Goal: Transaction & Acquisition: Purchase product/service

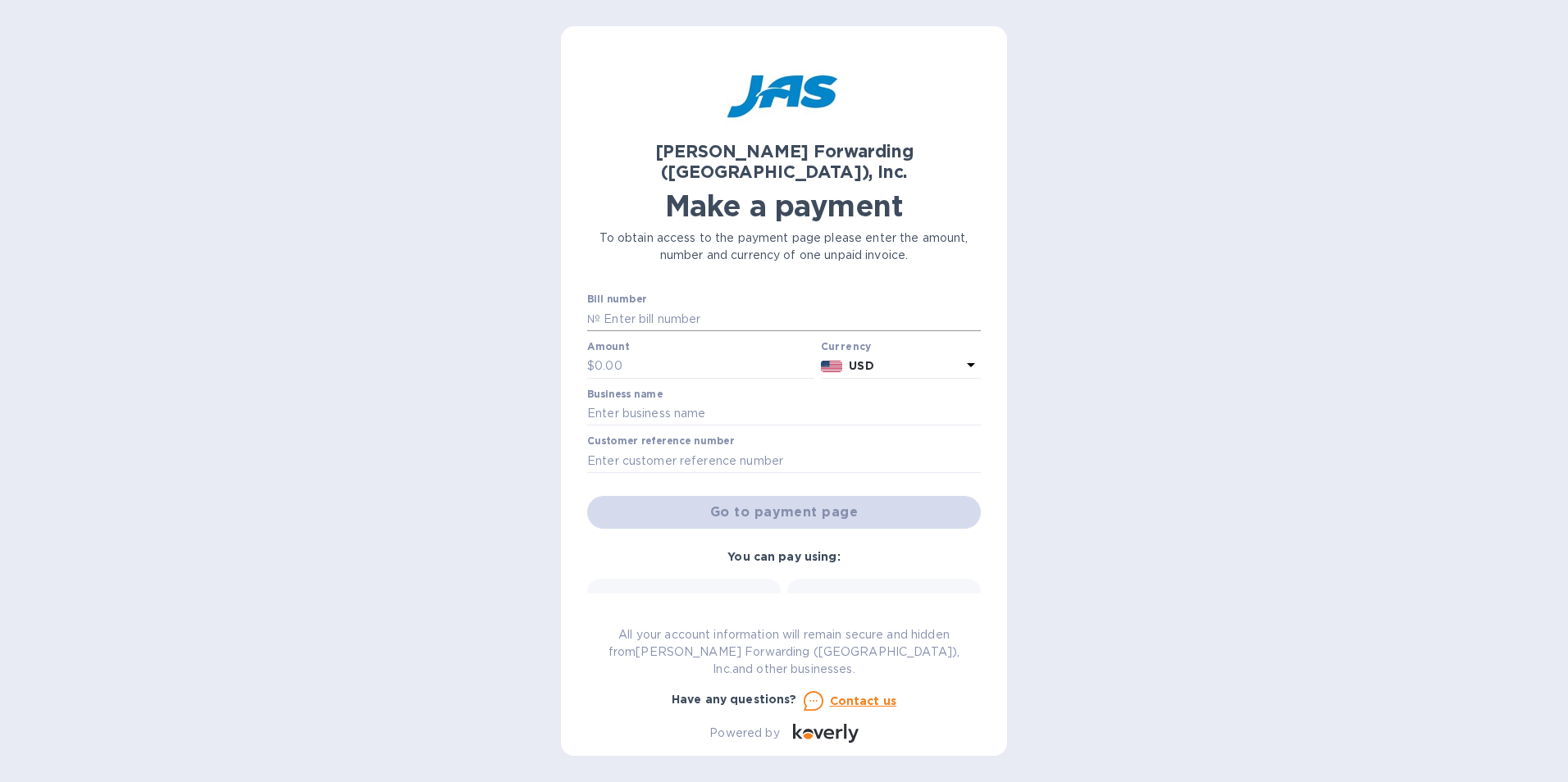
click at [723, 307] on input "text" at bounding box center [791, 319] width 381 height 25
type input "NYC503389971"
type input "3,511.58"
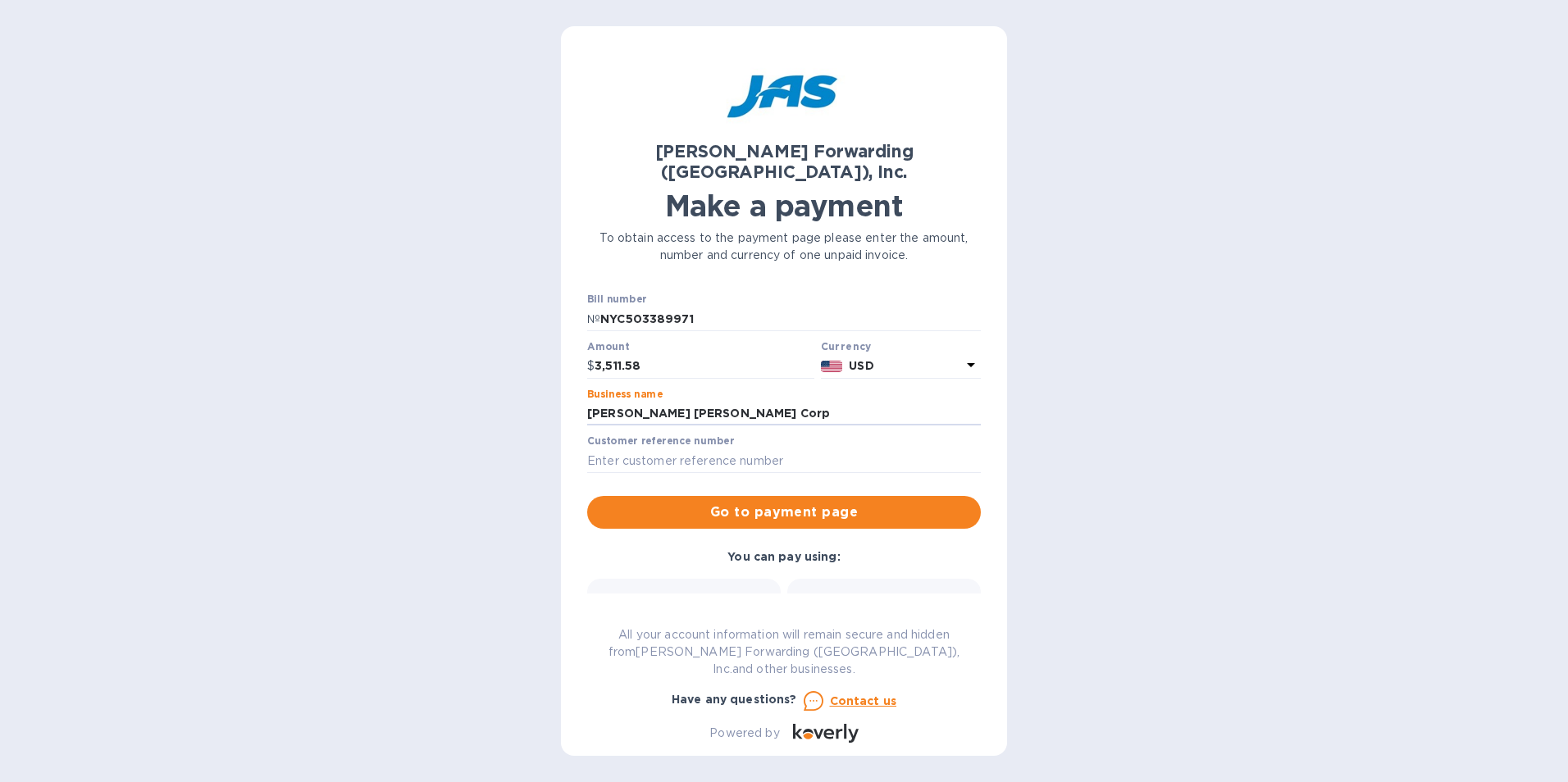
type input "[PERSON_NAME] [PERSON_NAME] Corp"
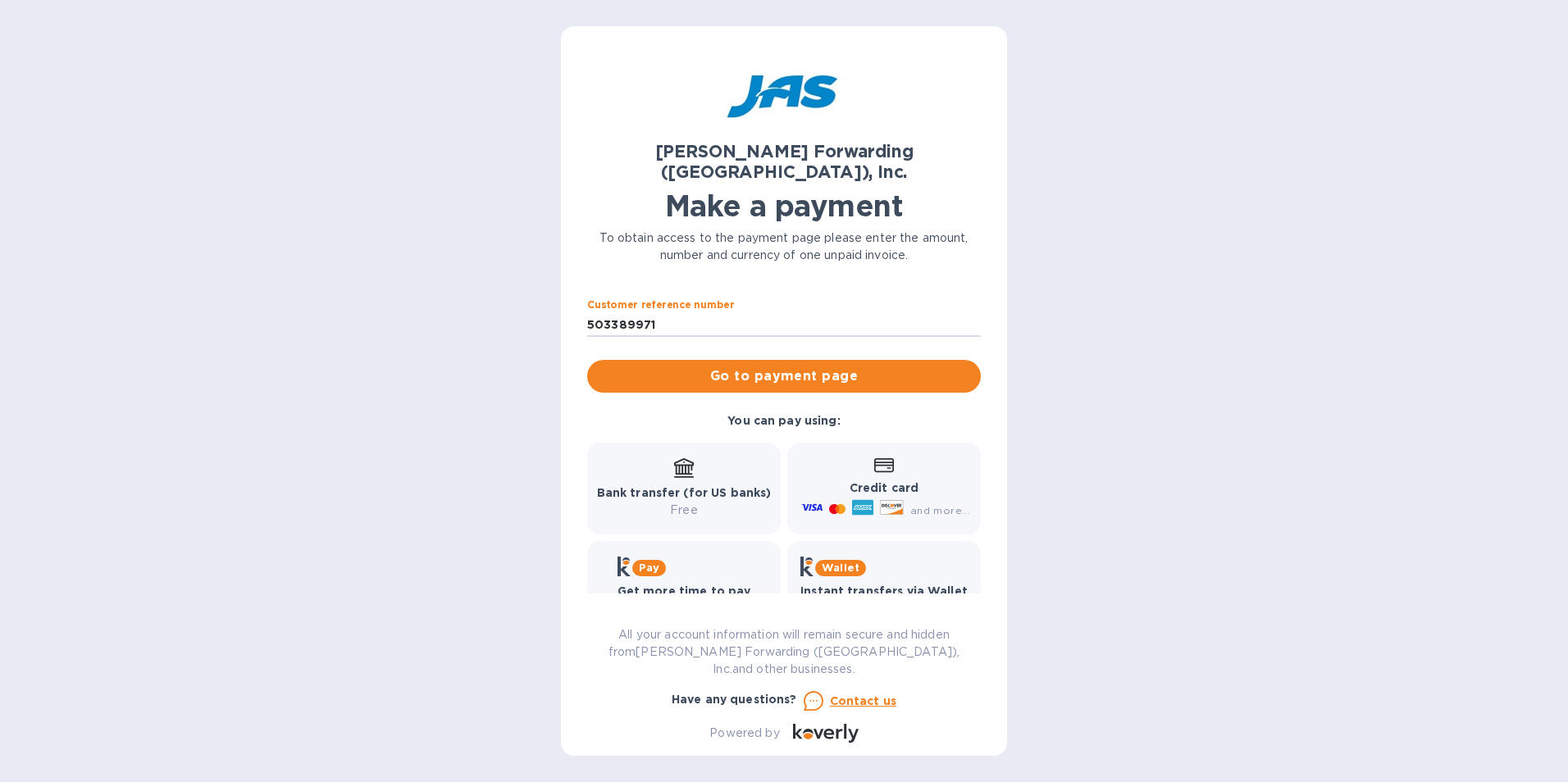
scroll to position [147, 0]
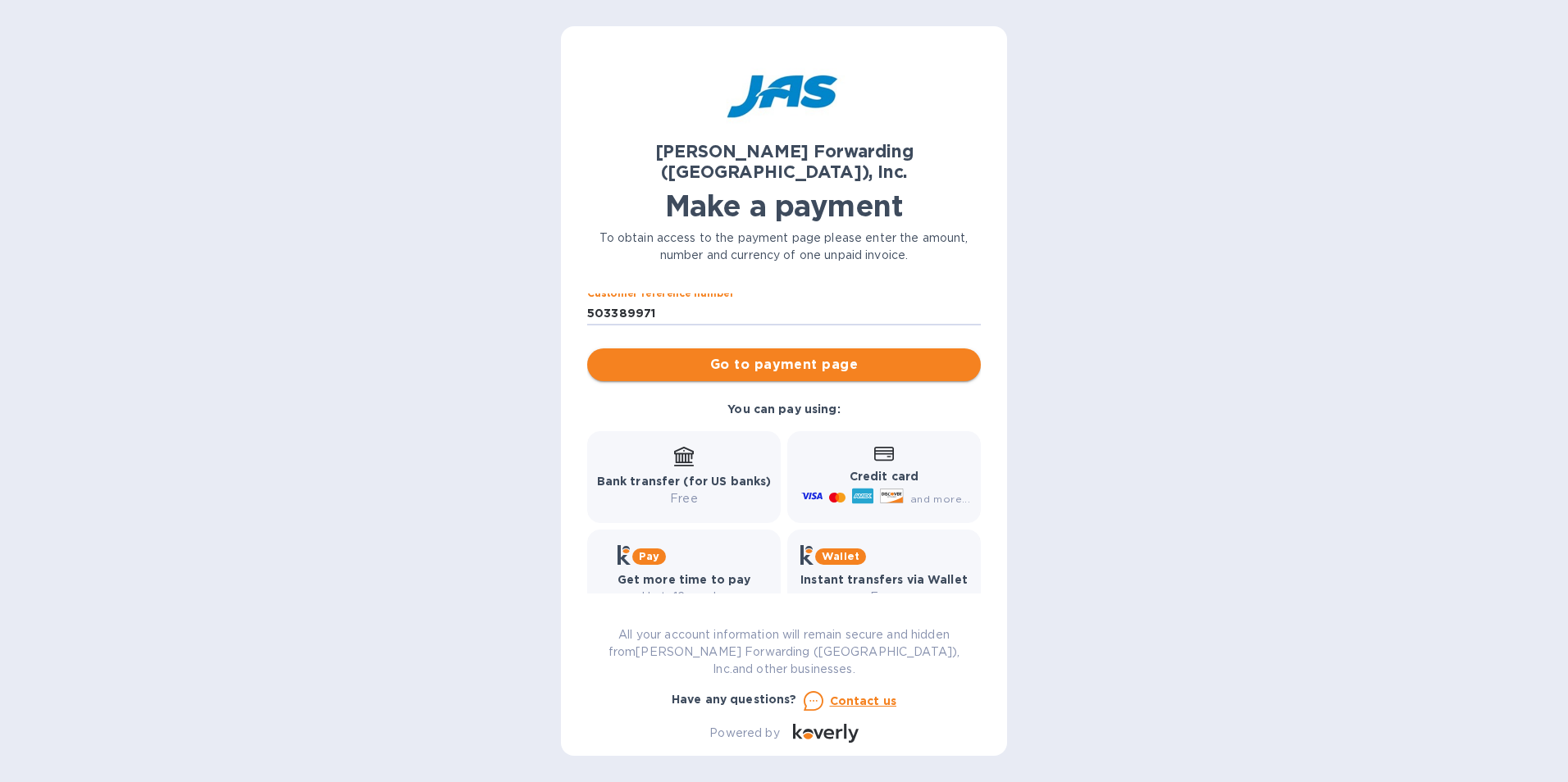
type input "503389971"
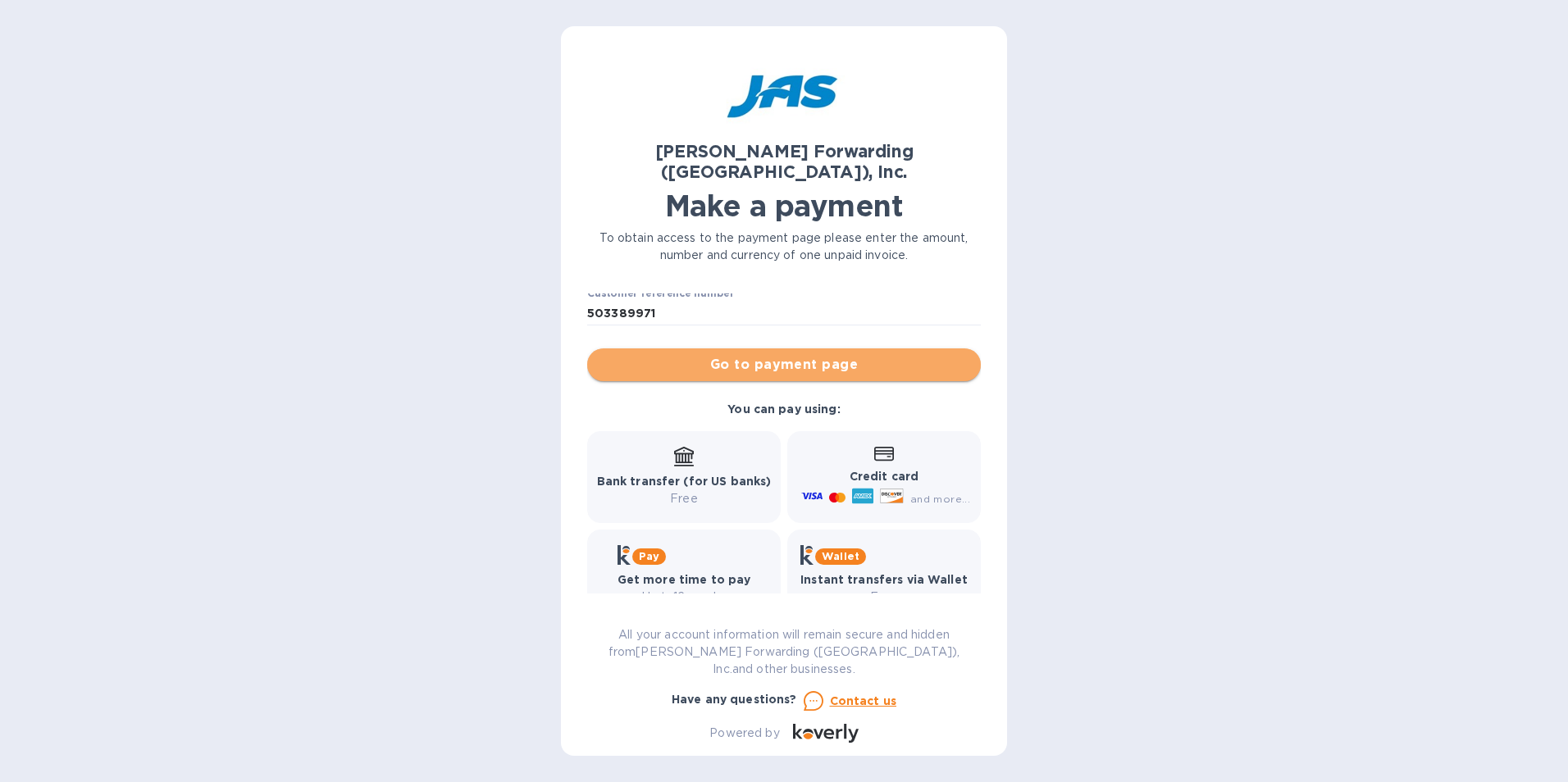
click at [796, 355] on span "Go to payment page" at bounding box center [784, 365] width 368 height 20
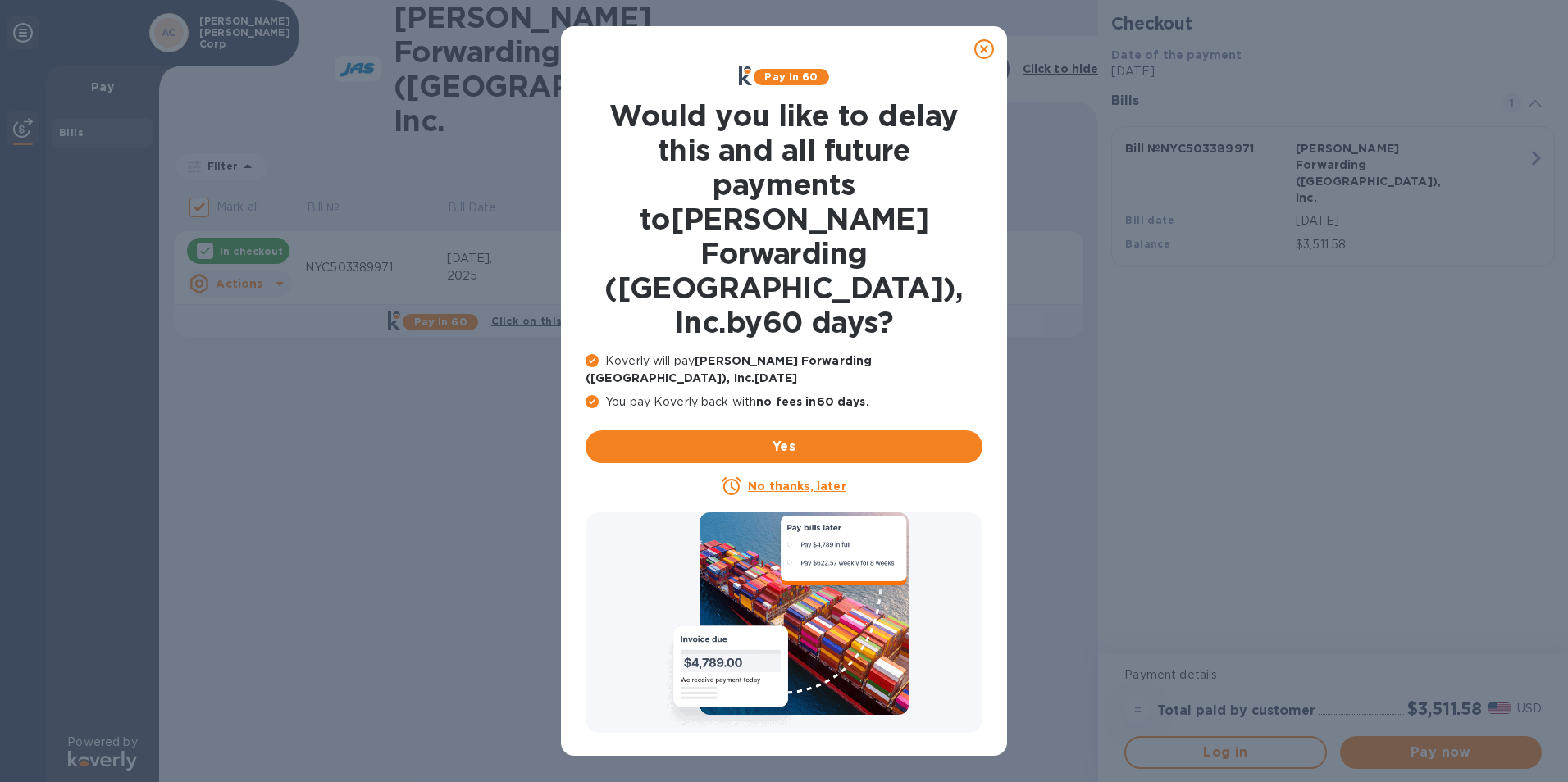
click at [786, 480] on u "No thanks, later" at bounding box center [797, 486] width 98 height 13
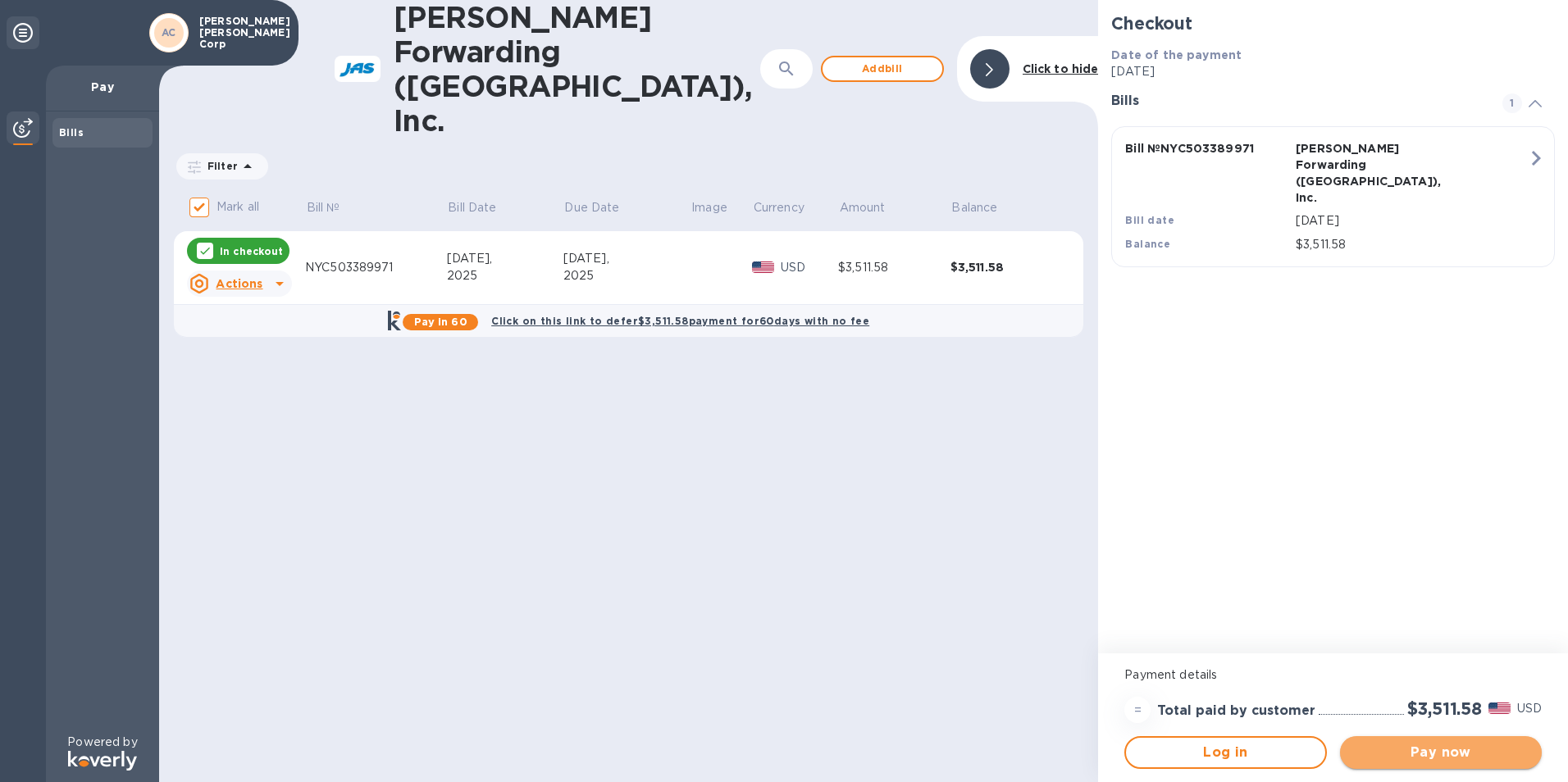
click at [1437, 748] on span "Pay now" at bounding box center [1440, 753] width 175 height 20
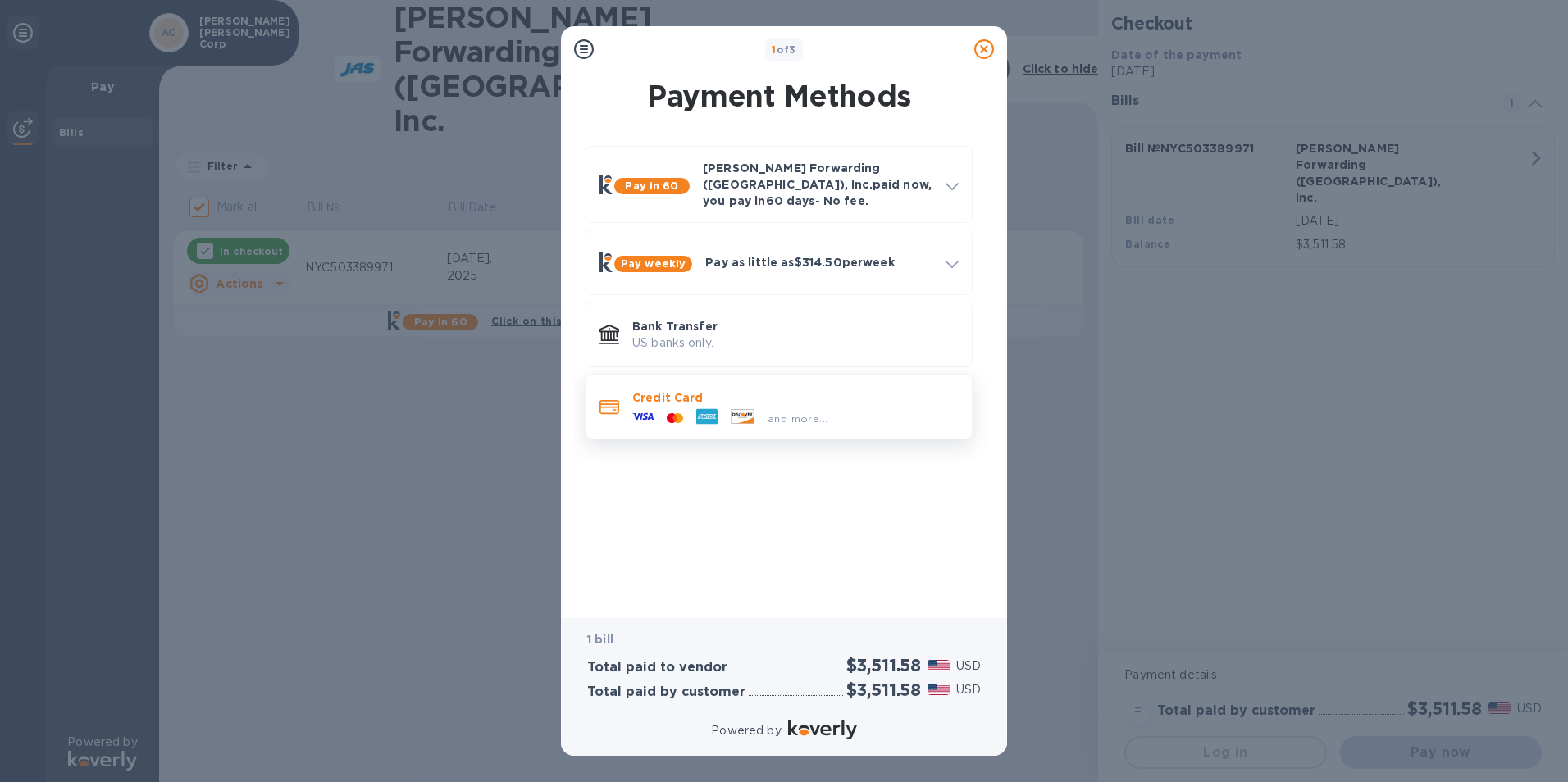
click at [684, 392] on p "Credit Card" at bounding box center [796, 397] width 327 height 16
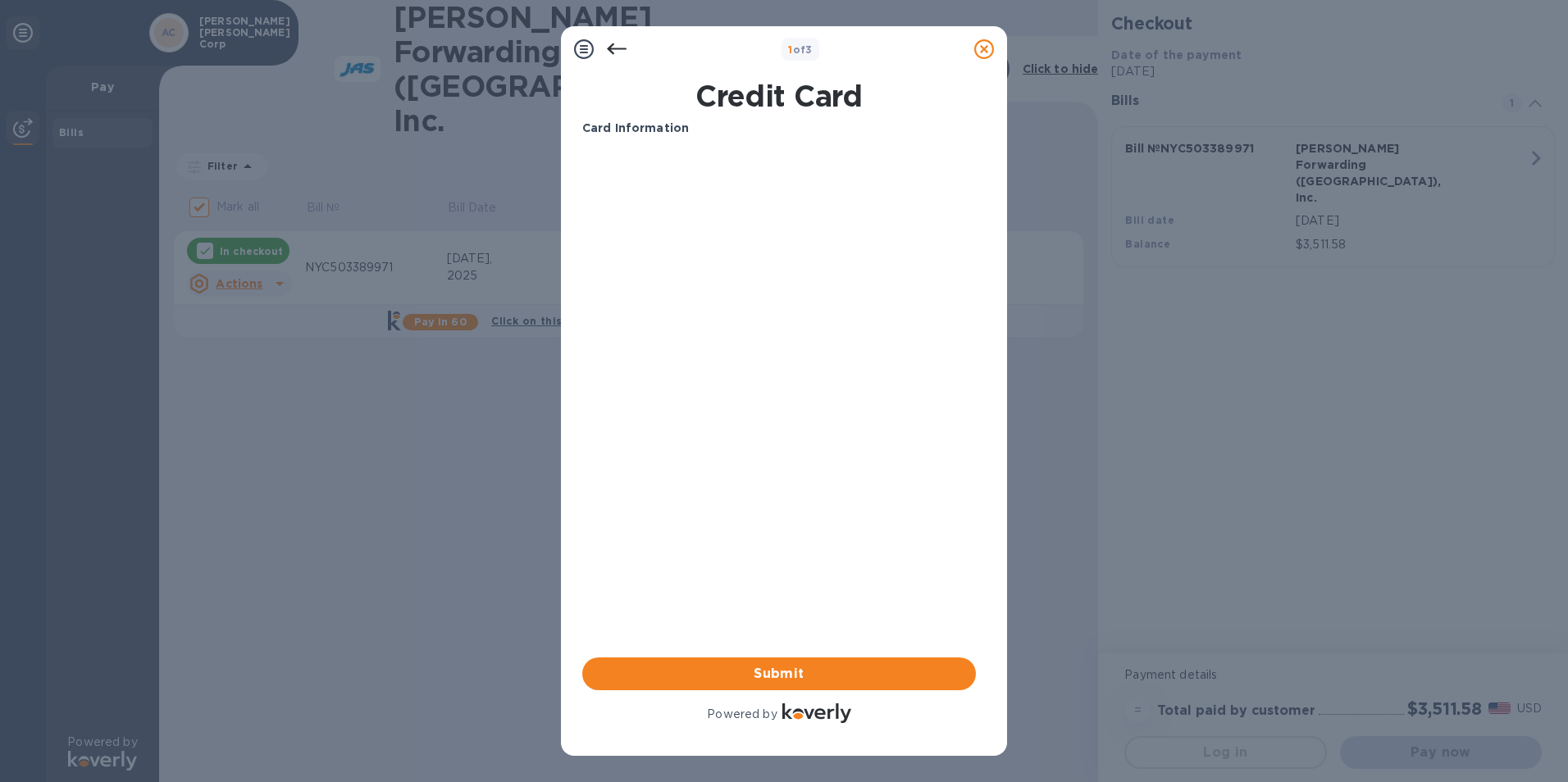
click at [692, 396] on div "Your browser does not support iframes" at bounding box center [779, 274] width 406 height 262
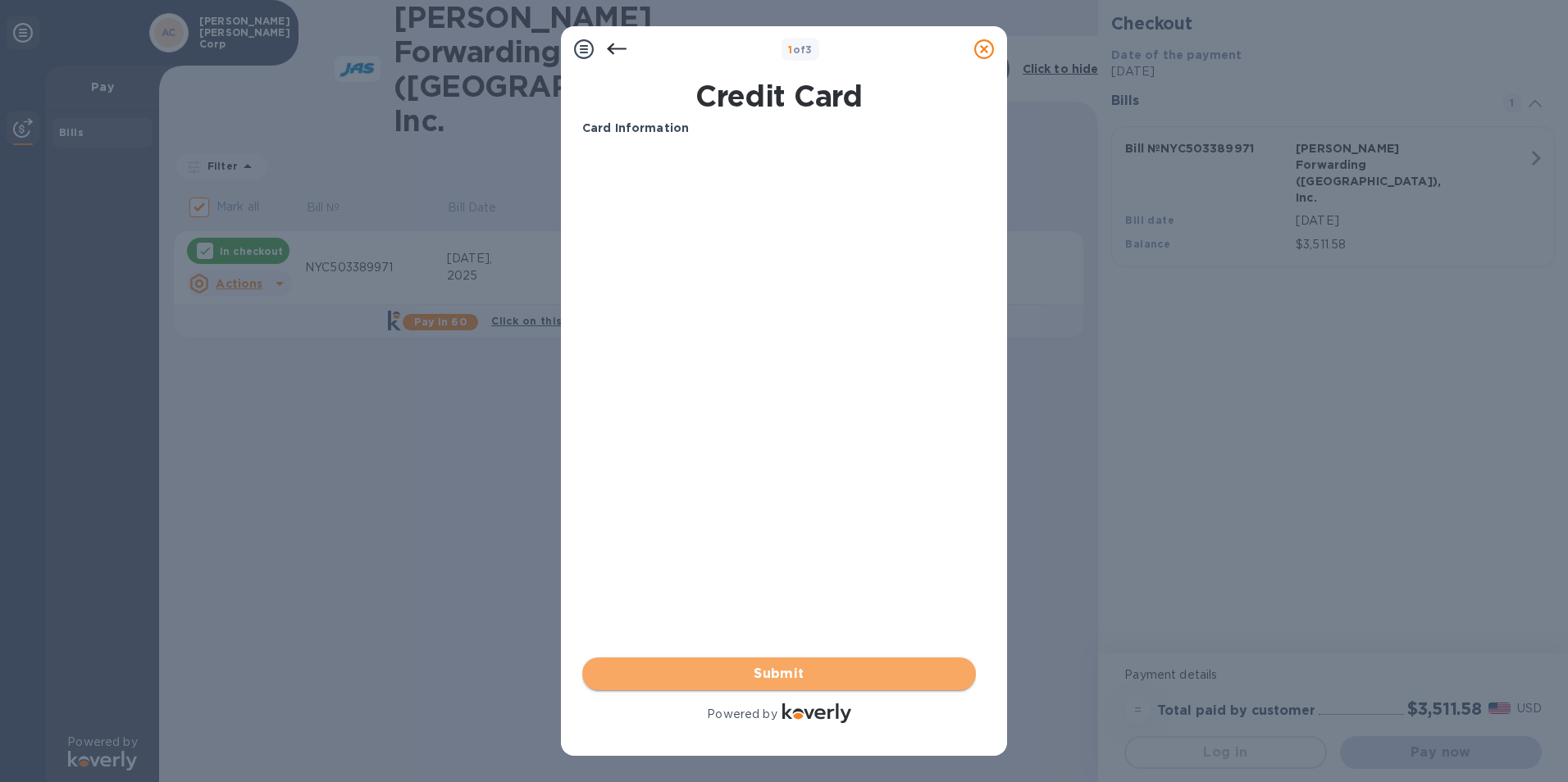
click at [805, 673] on span "Submit" at bounding box center [779, 674] width 368 height 20
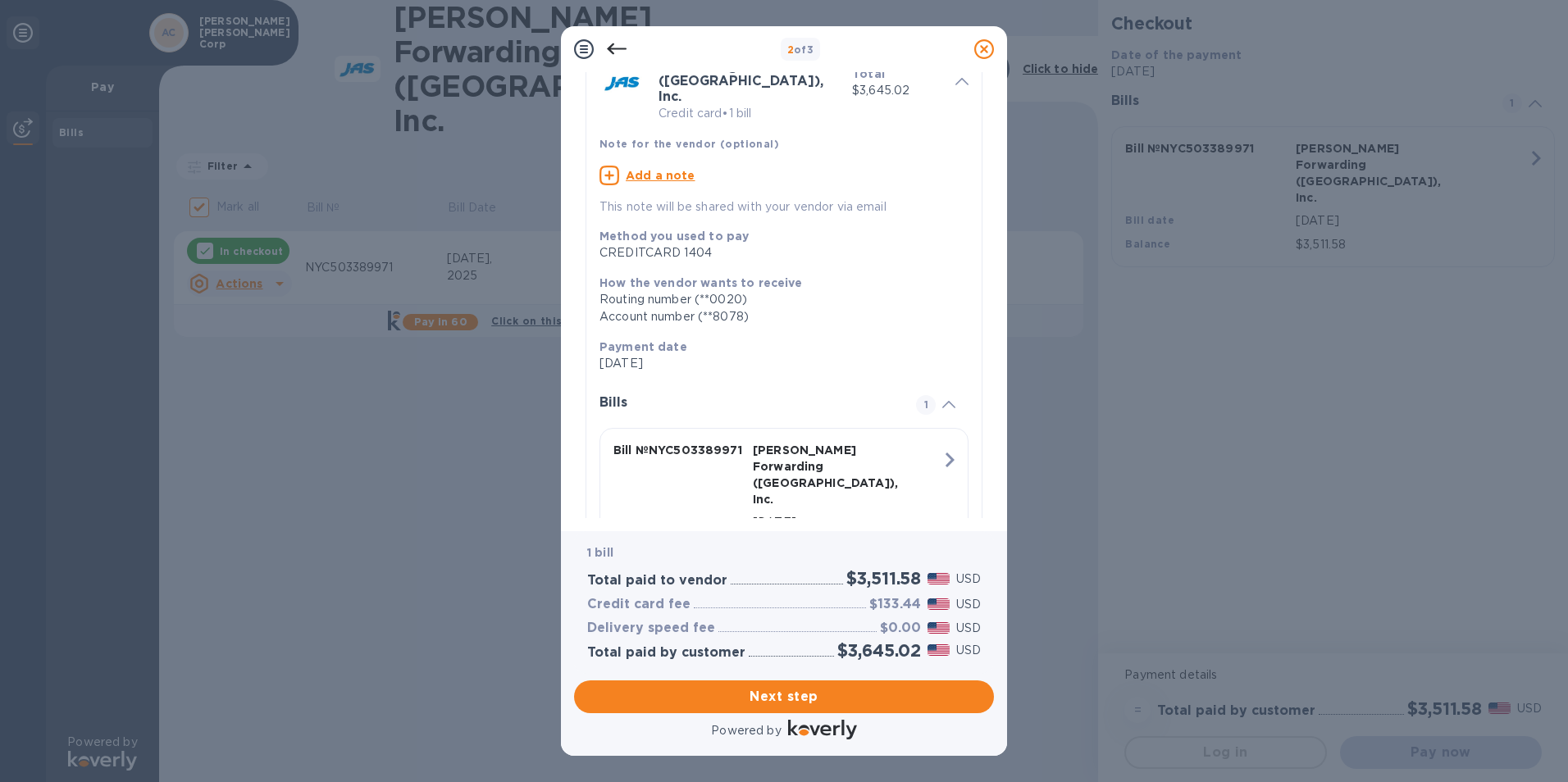
scroll to position [129, 0]
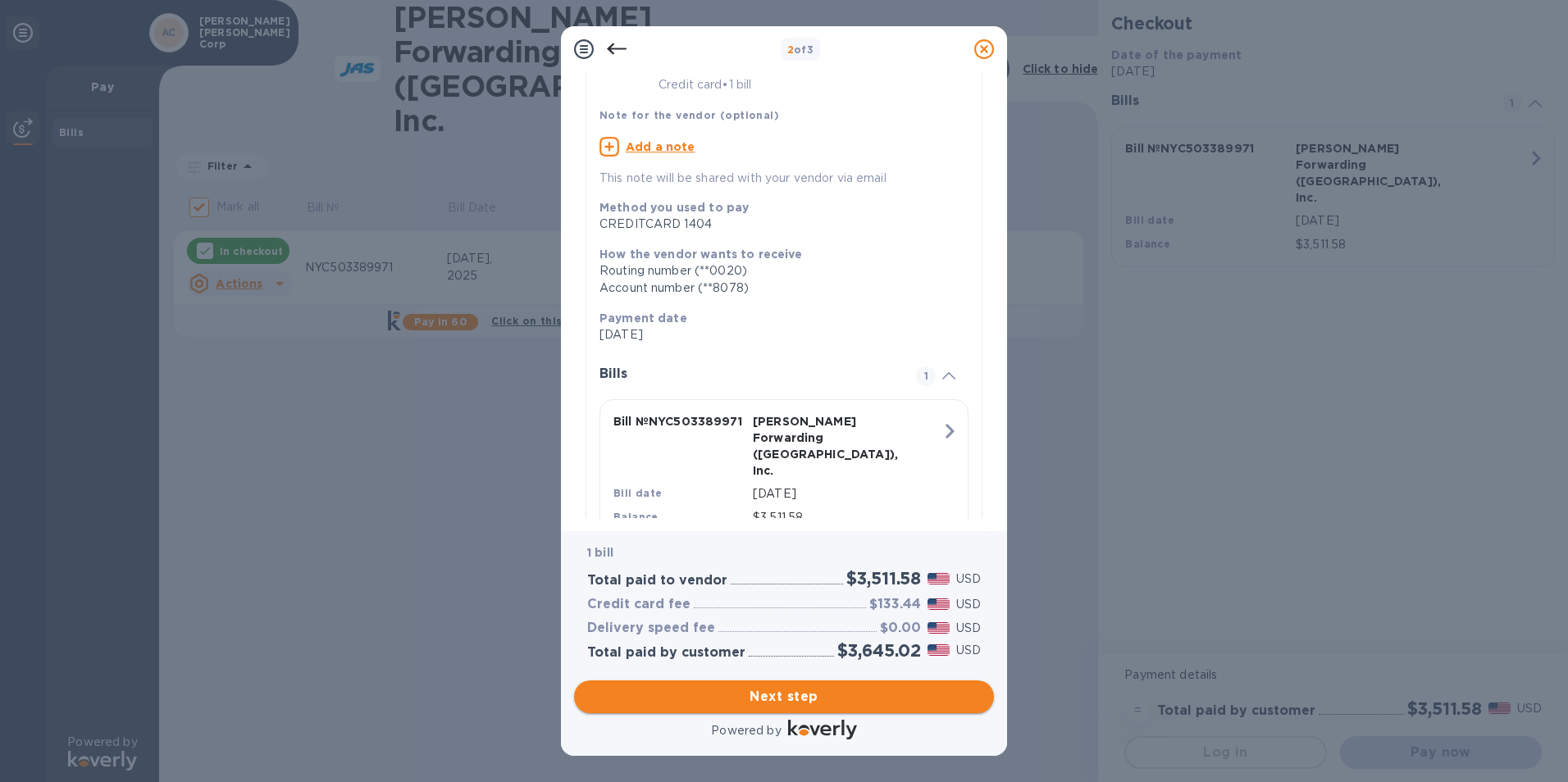
click at [793, 697] on span "Next step" at bounding box center [783, 697] width 393 height 20
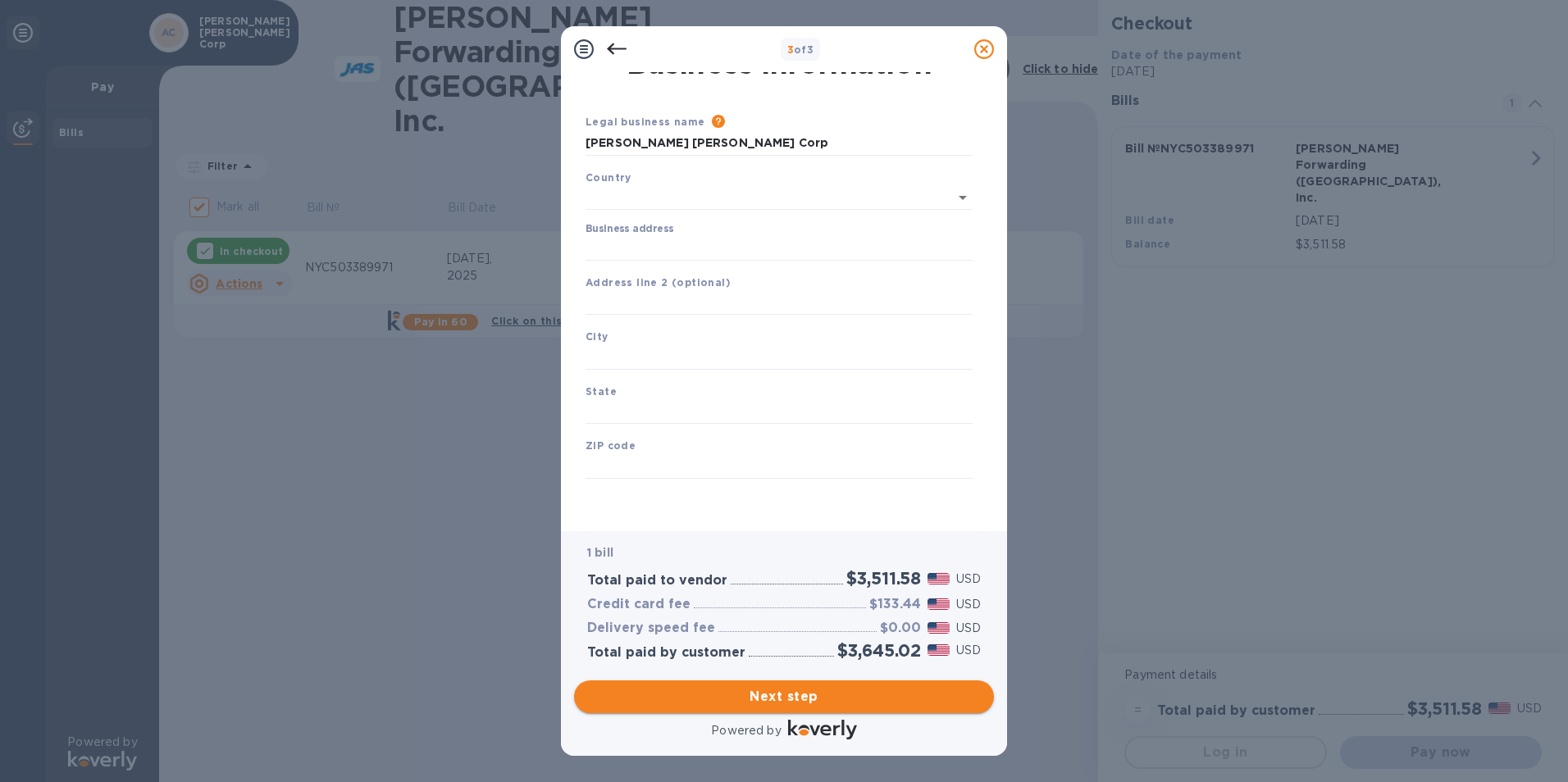
type input "[GEOGRAPHIC_DATA]"
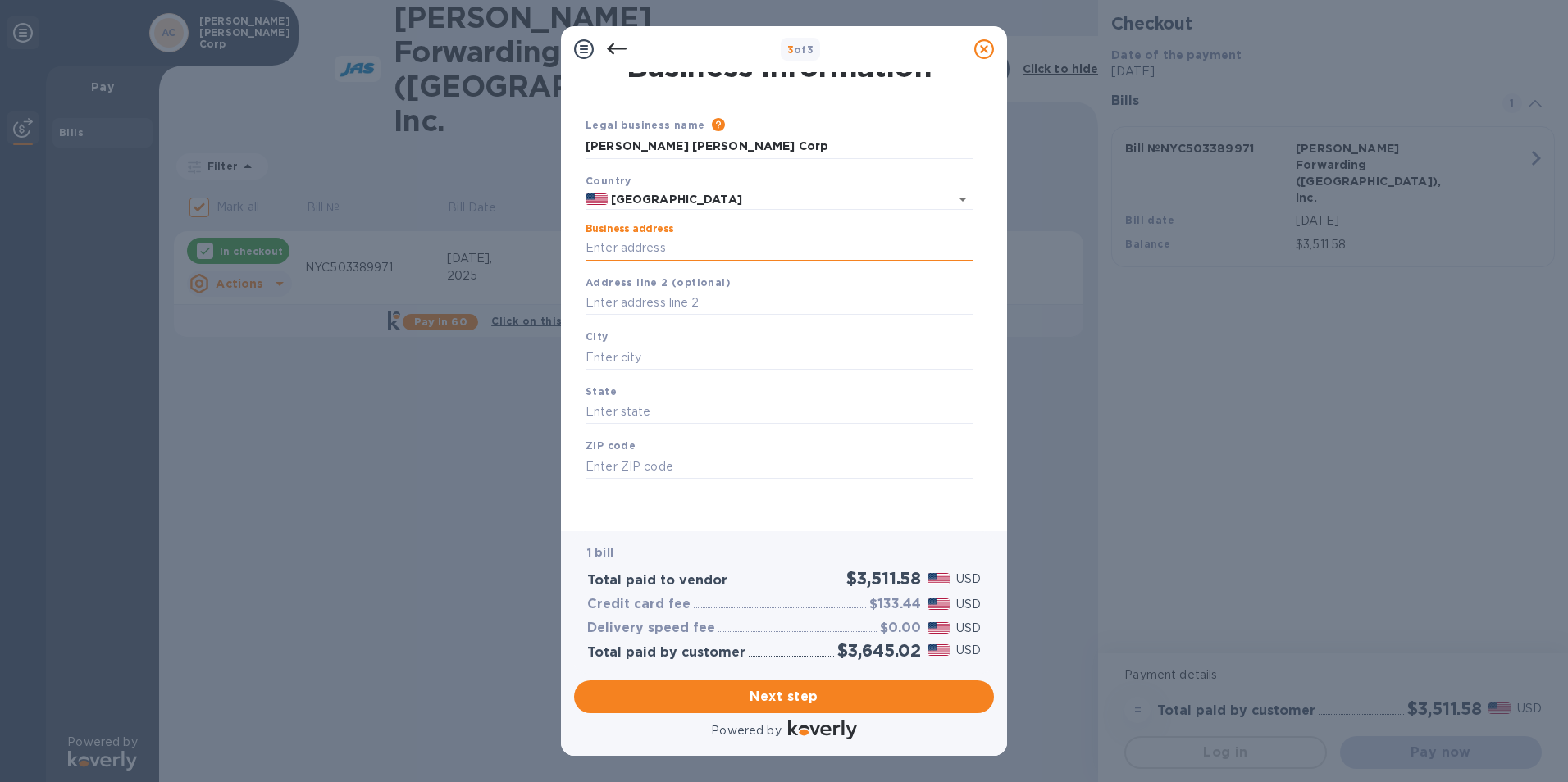
click at [697, 239] on input "Business address" at bounding box center [779, 248] width 388 height 25
type input "[STREET_ADDRESS][PERSON_NAME]"
type input "[GEOGRAPHIC_DATA]"
type input "NY"
type input "12803"
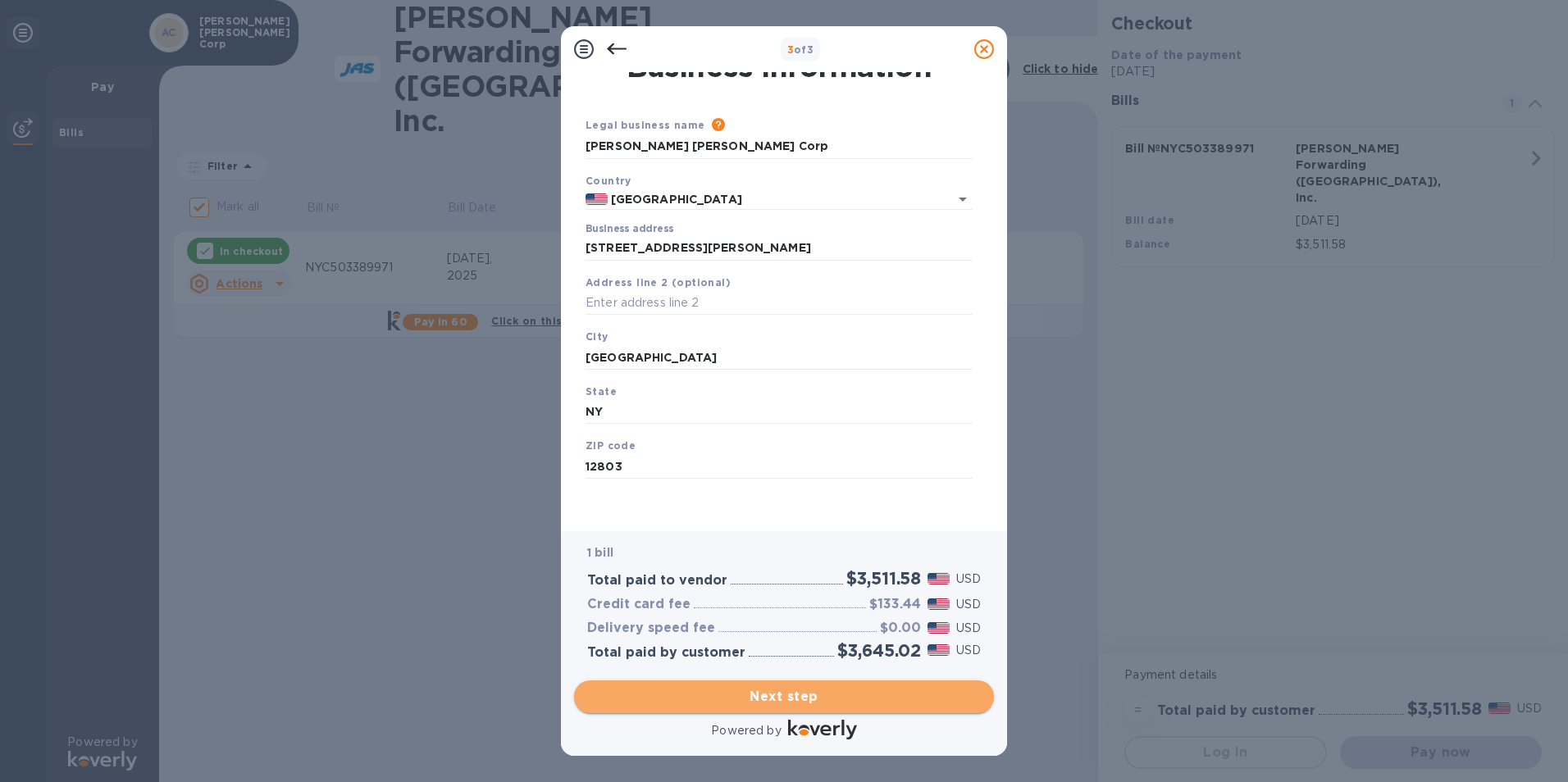
click at [783, 689] on span "Next step" at bounding box center [783, 697] width 393 height 20
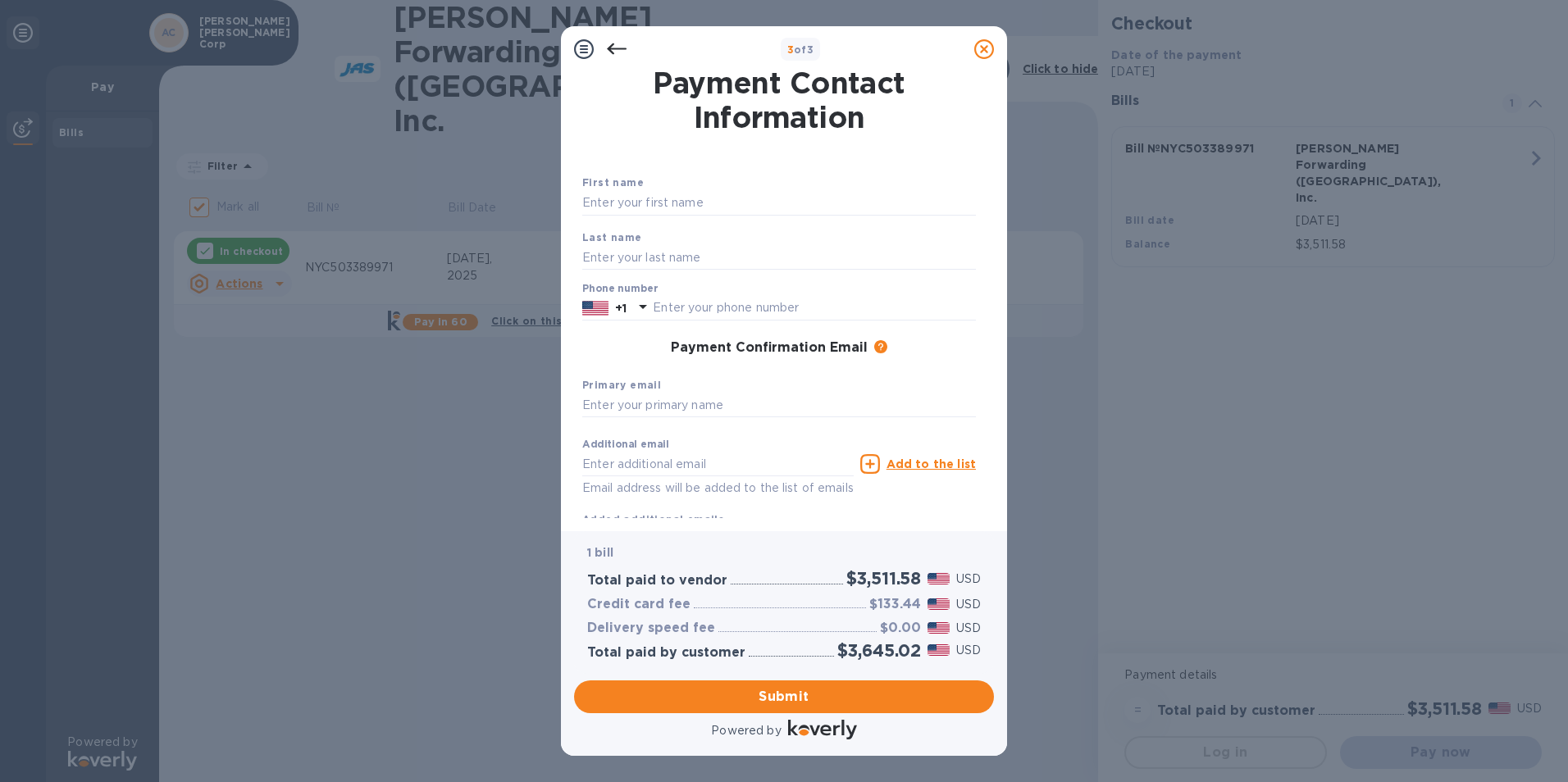
scroll to position [0, 0]
click at [693, 208] on input "text" at bounding box center [778, 206] width 393 height 25
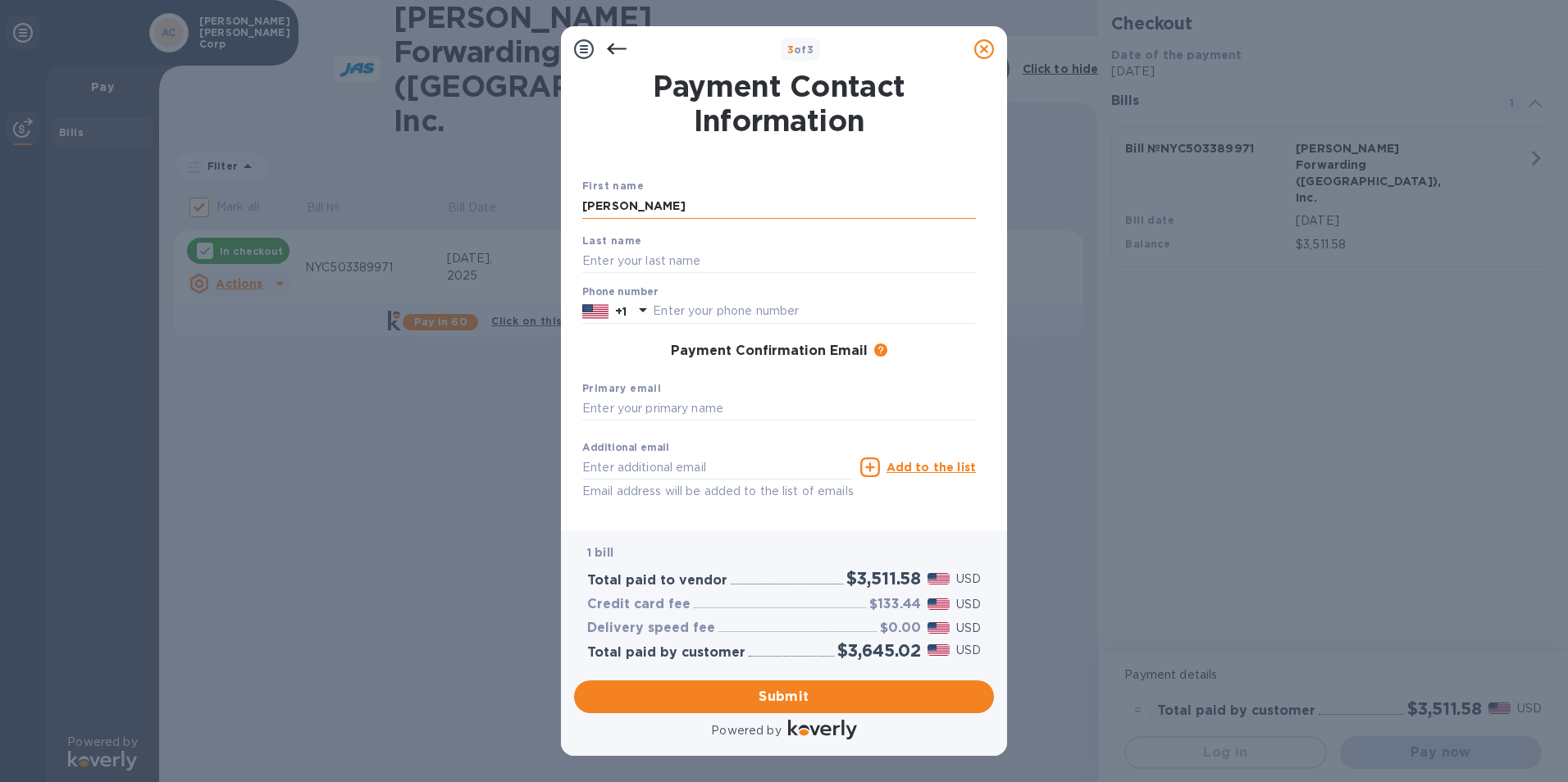
type input "[PERSON_NAME]"
type input "5187925808"
click at [615, 358] on div "Payment Confirmation Email The added email addresses will be used to send the p…" at bounding box center [778, 352] width 393 height 16
click at [725, 410] on input "text" at bounding box center [778, 408] width 393 height 25
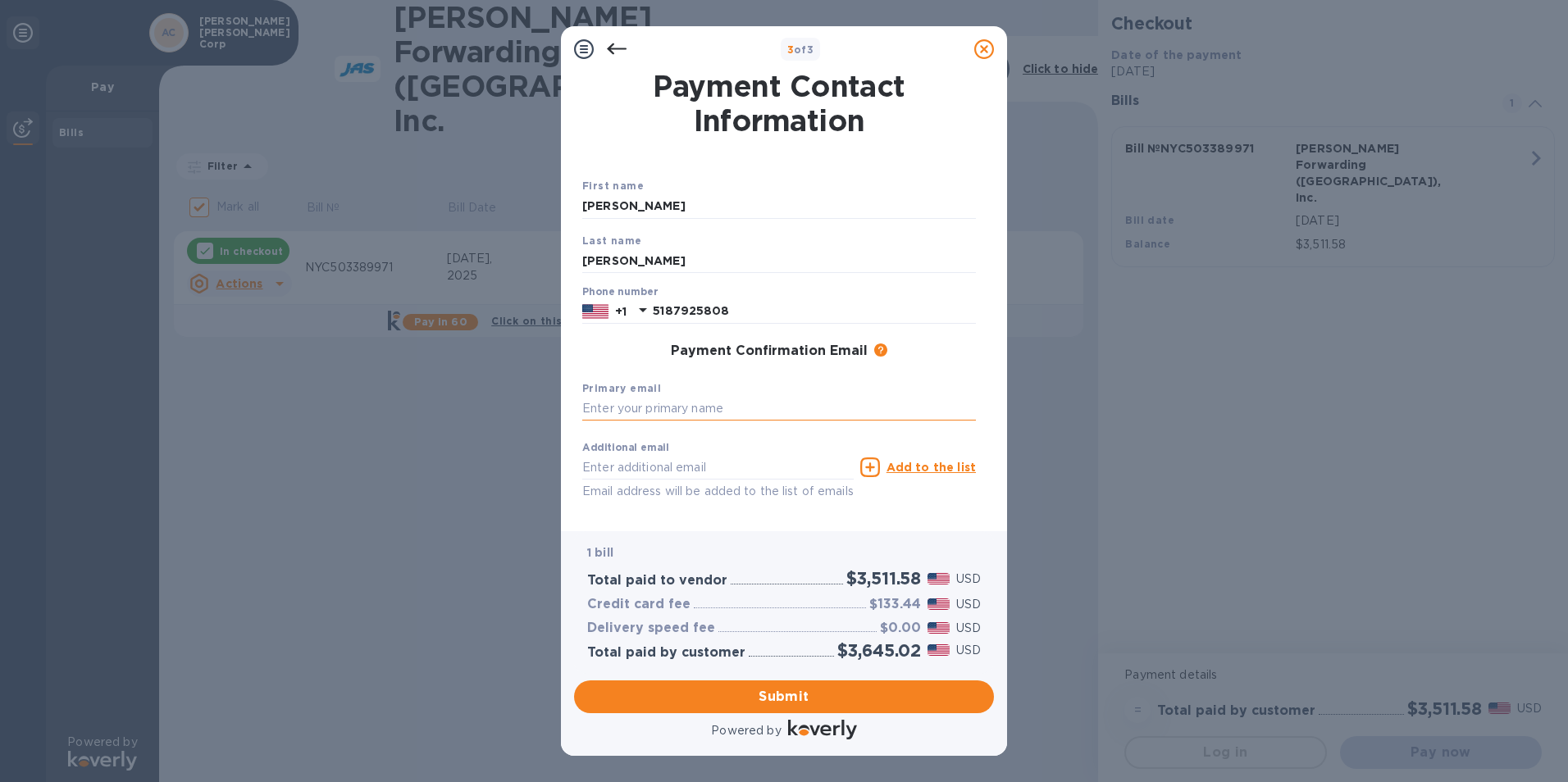
type input "[EMAIL_ADDRESS][DOMAIN_NAME]"
click at [822, 470] on input "[EMAIL_ADDRESS][DOMAIN_NAME]" at bounding box center [717, 467] width 271 height 25
type input "J"
type input "[EMAIL_ADDRESS][DOMAIN_NAME]"
click at [714, 526] on div "Payment Contact Information First name [PERSON_NAME] Last name [PERSON_NAME] Ph…" at bounding box center [784, 301] width 446 height 459
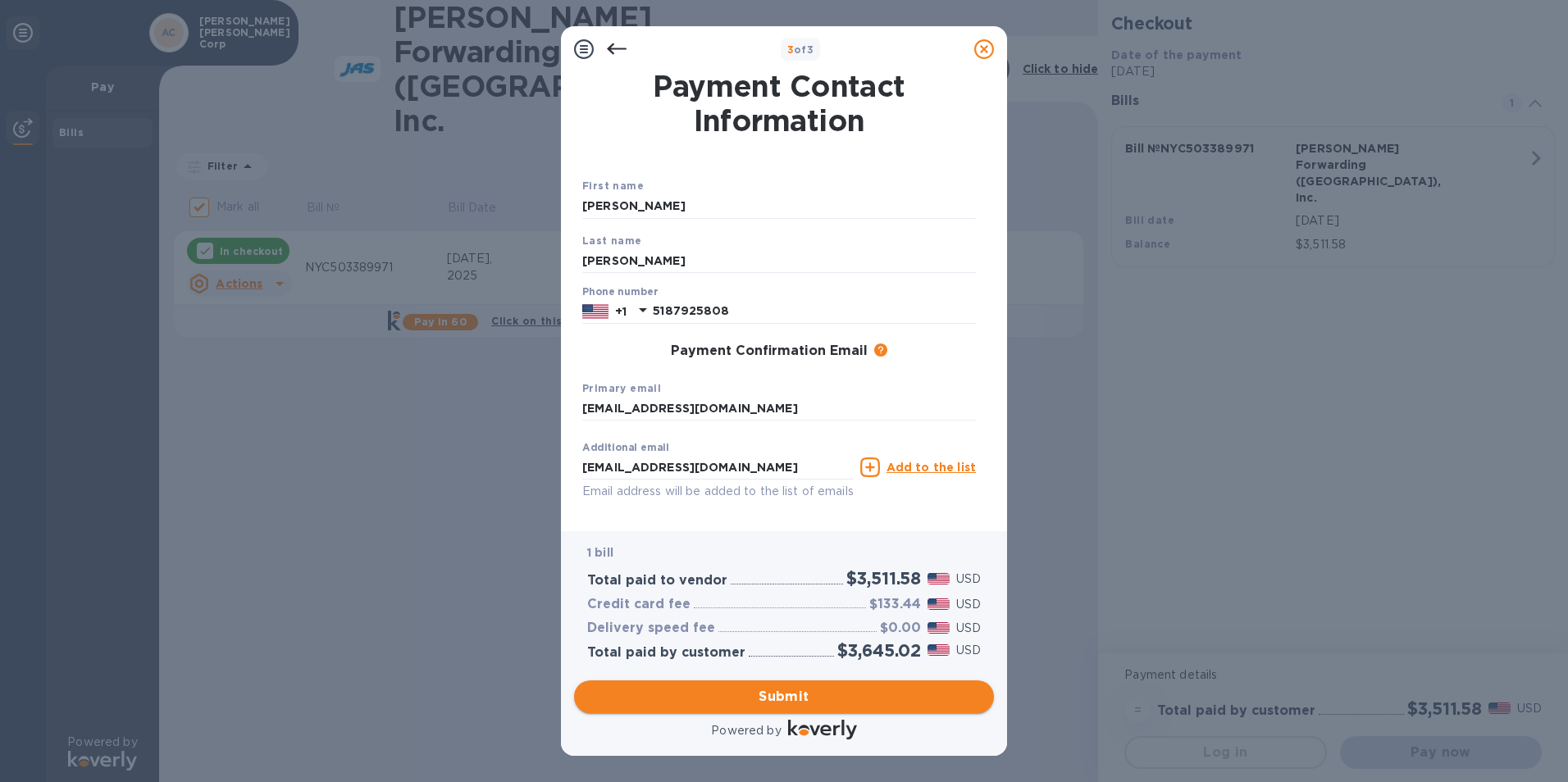
click at [786, 690] on span "Submit" at bounding box center [783, 697] width 393 height 20
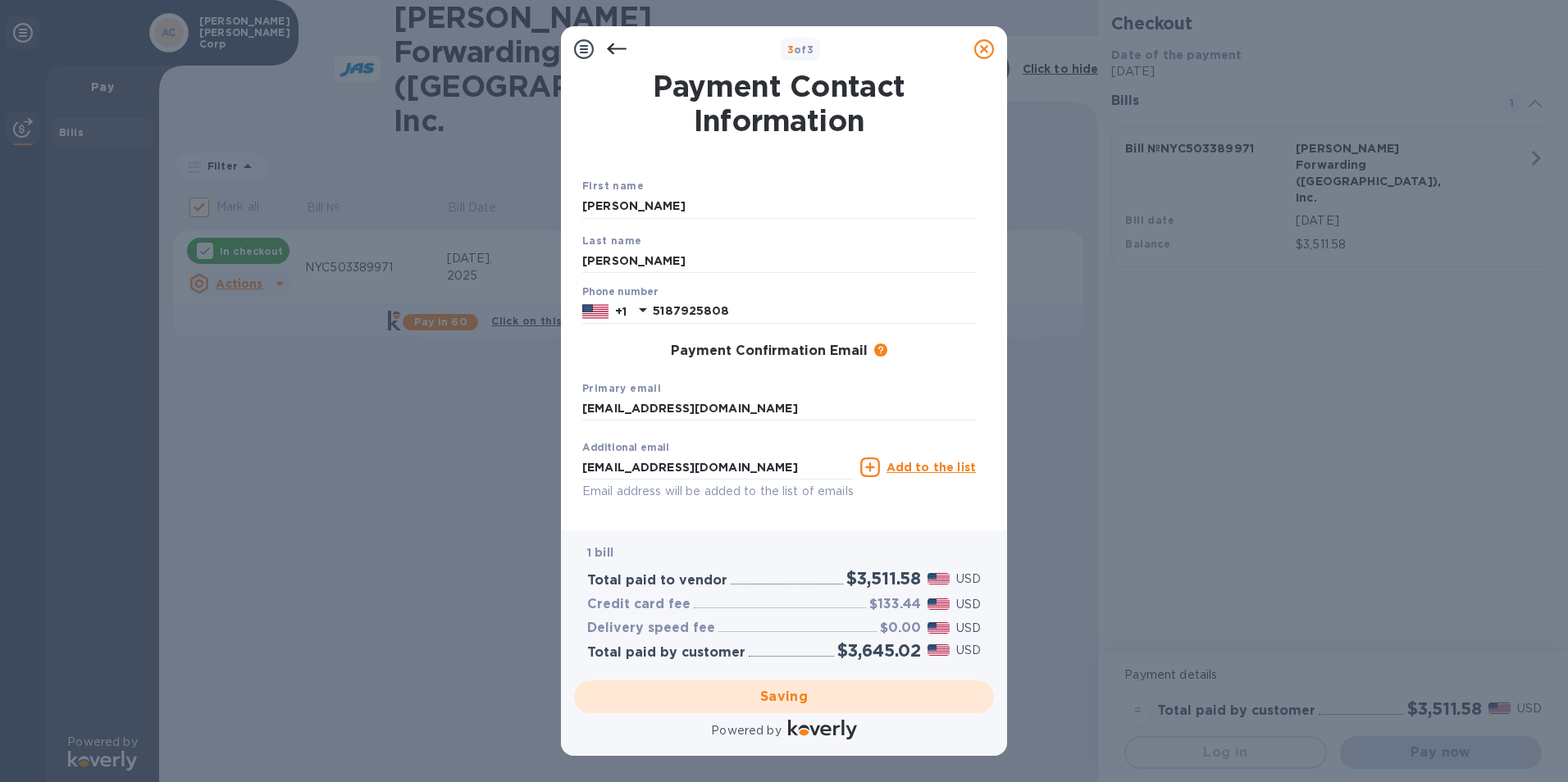
checkbox input "false"
